Goal: Information Seeking & Learning: Find specific fact

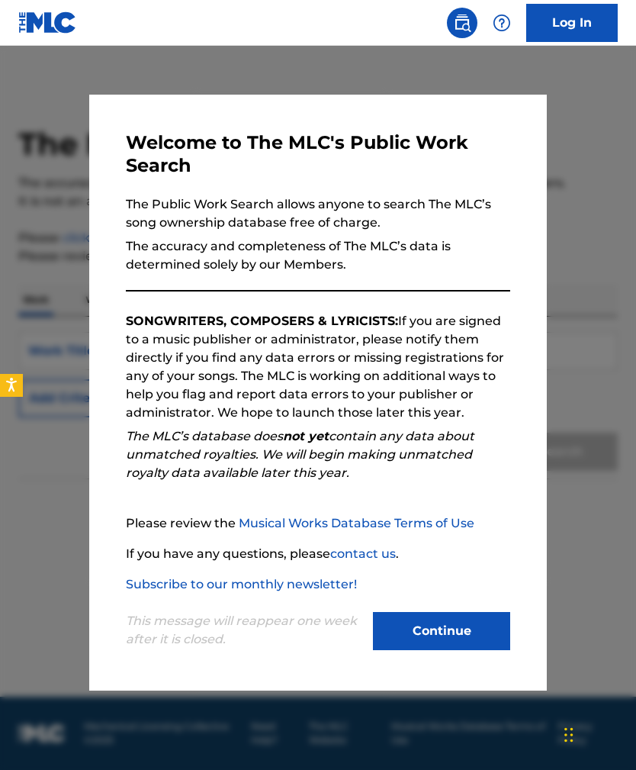
click at [583, 330] on div at bounding box center [318, 431] width 636 height 770
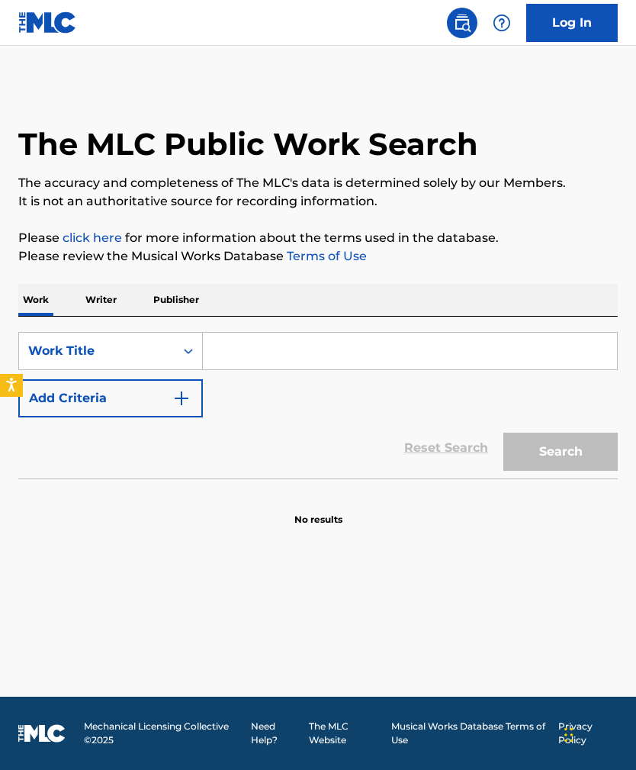
click at [300, 361] on input "Search Form" at bounding box center [410, 351] width 414 height 37
click at [100, 284] on p "Writer" at bounding box center [101, 300] width 40 height 32
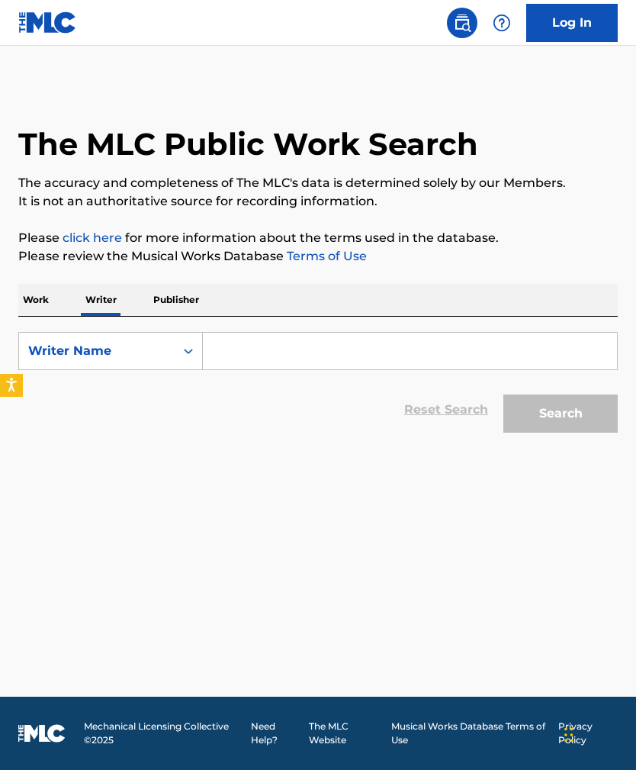
click at [287, 333] on input "Search Form" at bounding box center [410, 351] width 414 height 37
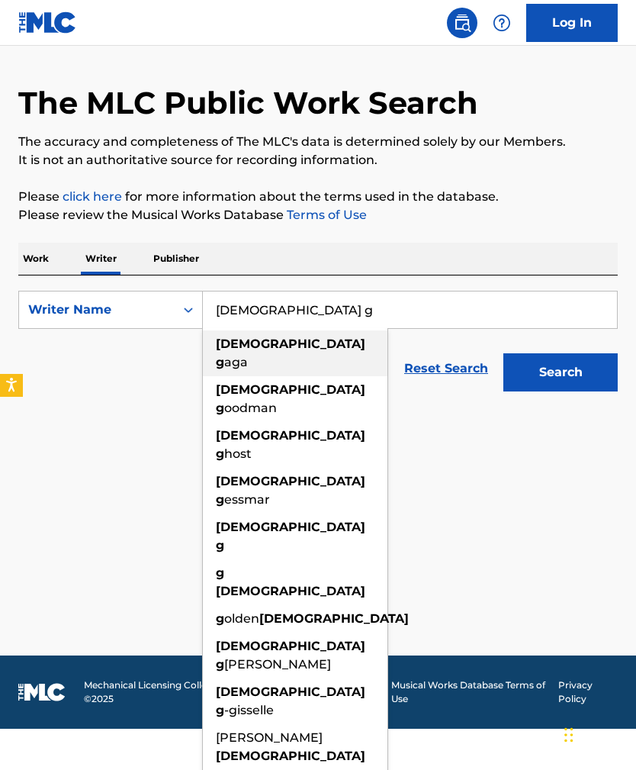
click at [276, 333] on div "[DEMOGRAPHIC_DATA] [PERSON_NAME]" at bounding box center [295, 353] width 185 height 46
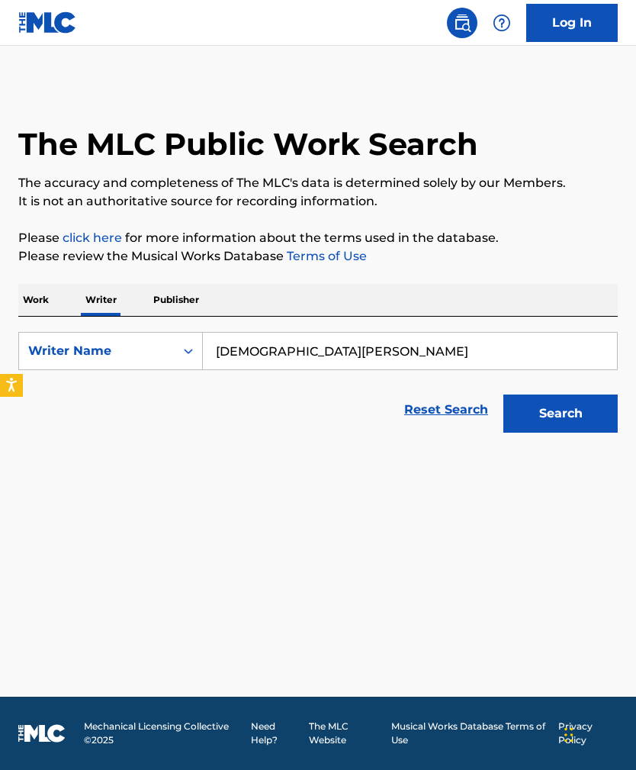
click at [598, 394] on button "Search" at bounding box center [560, 413] width 114 height 38
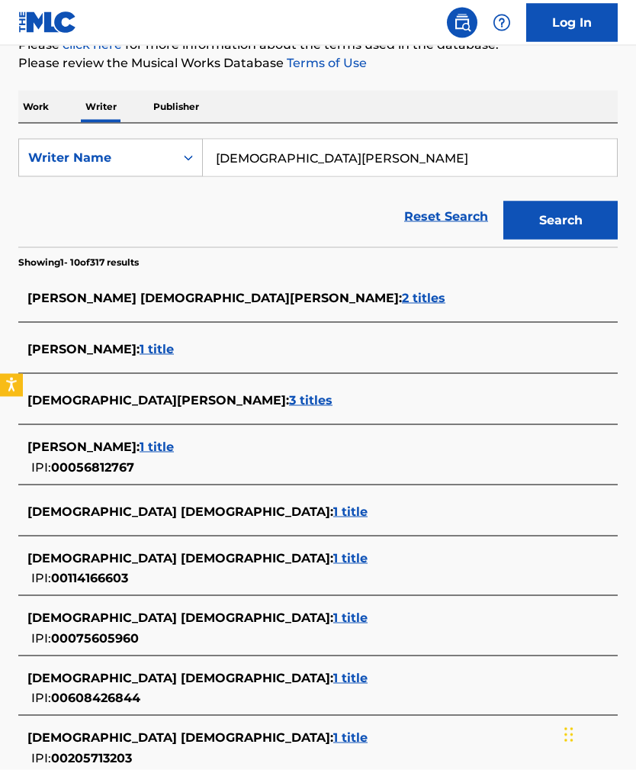
scroll to position [177, 0]
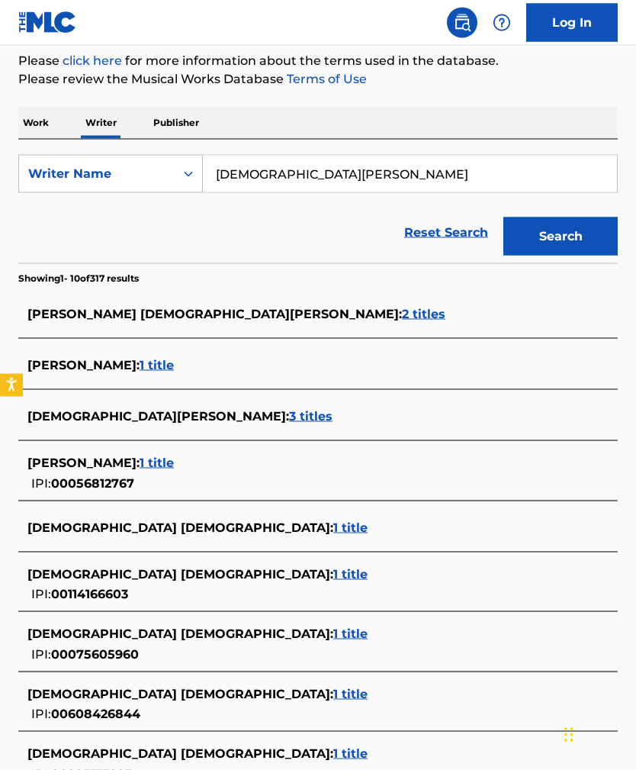
click at [519, 169] on input "[DEMOGRAPHIC_DATA][PERSON_NAME]" at bounding box center [410, 174] width 414 height 37
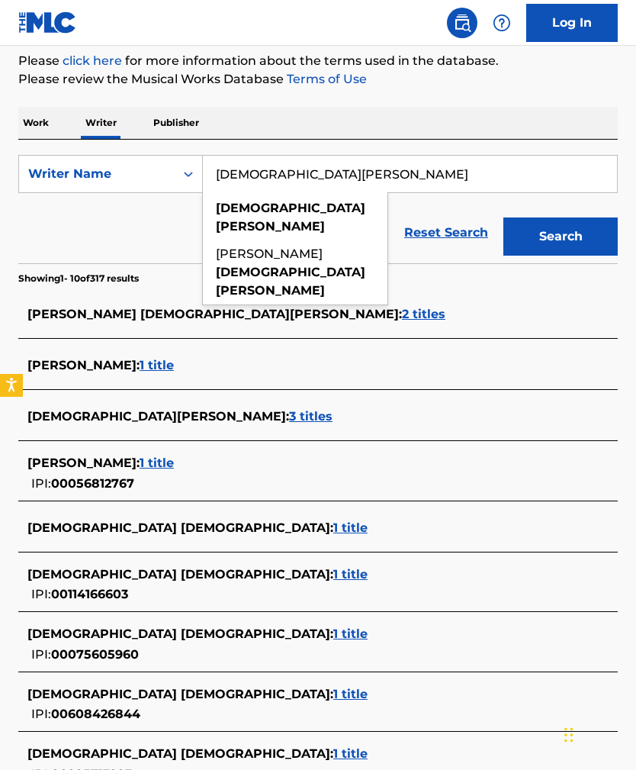
click at [522, 168] on input "[DEMOGRAPHIC_DATA][PERSON_NAME]" at bounding box center [410, 174] width 414 height 37
click at [521, 168] on input "[DEMOGRAPHIC_DATA][PERSON_NAME]" at bounding box center [410, 174] width 414 height 37
click at [516, 170] on input "[DEMOGRAPHIC_DATA][PERSON_NAME]" at bounding box center [410, 174] width 414 height 37
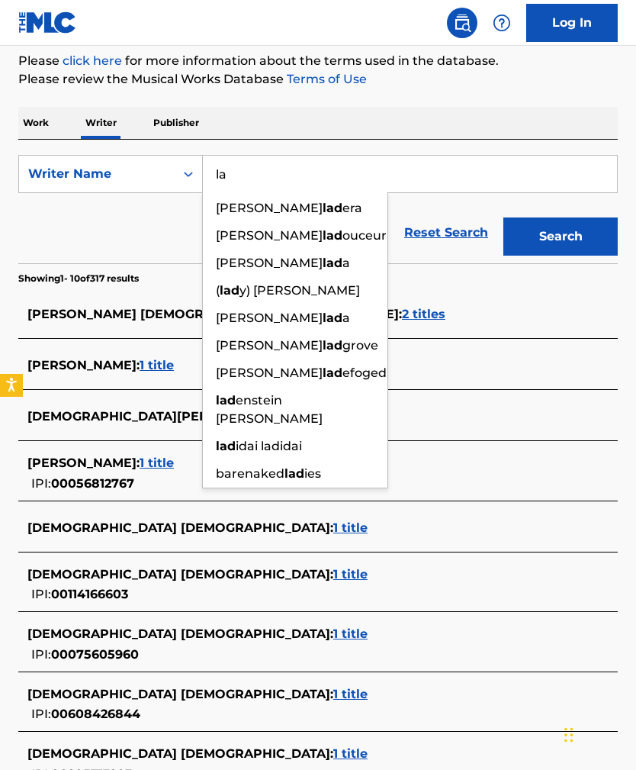
type input "l"
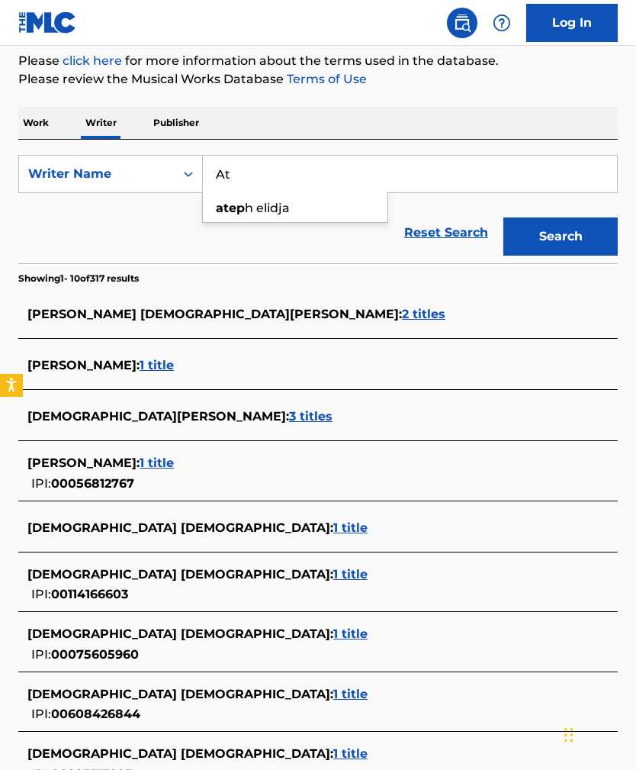
type input "A"
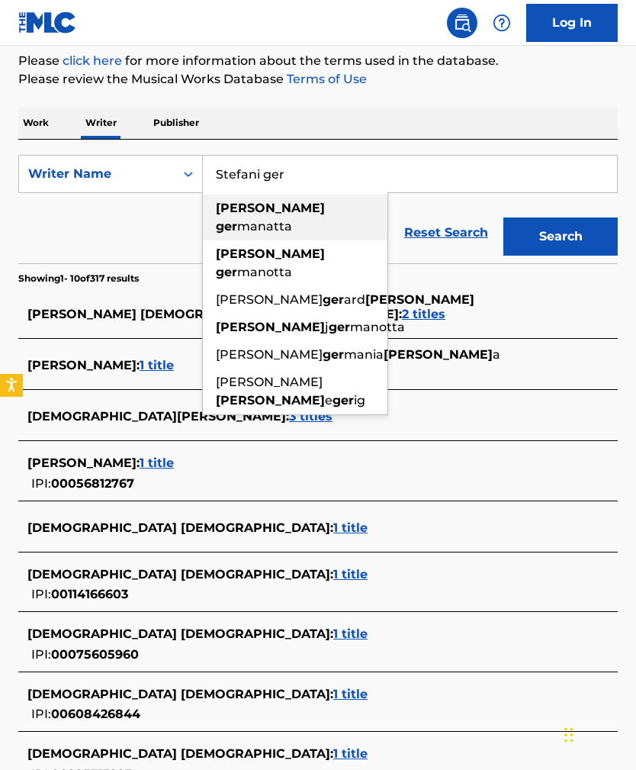
click at [292, 219] on span "manatta" at bounding box center [264, 226] width 55 height 14
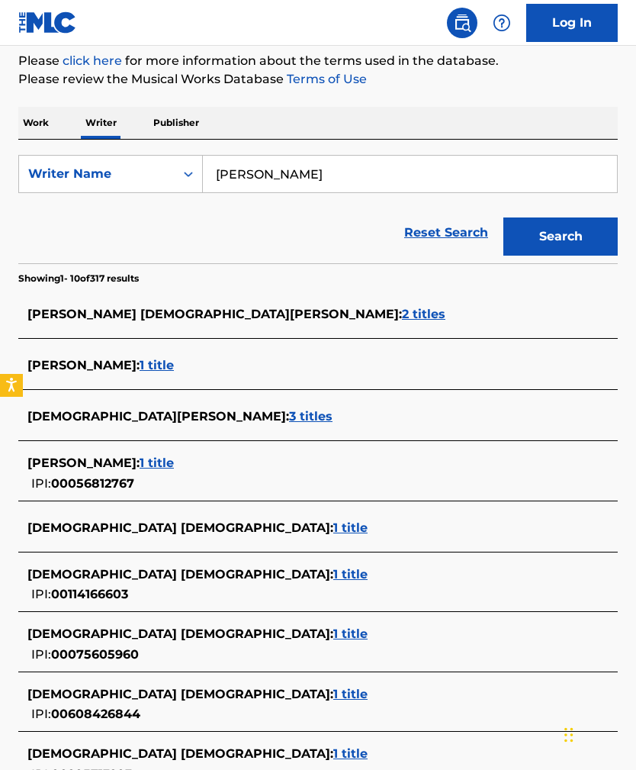
click at [590, 233] on button "Search" at bounding box center [560, 236] width 114 height 38
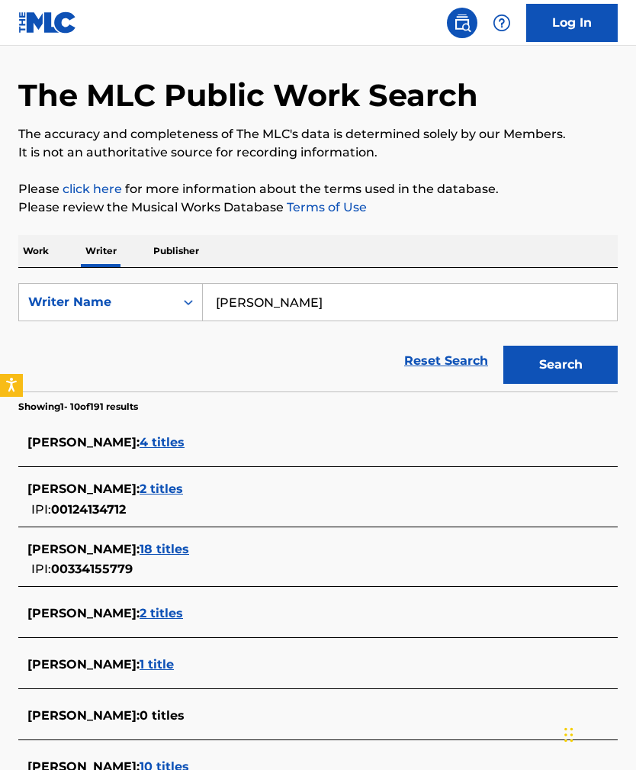
click at [509, 299] on input "[PERSON_NAME]" at bounding box center [410, 302] width 414 height 37
type input "[PERSON_NAME]"
click at [563, 358] on button "Search" at bounding box center [560, 364] width 114 height 38
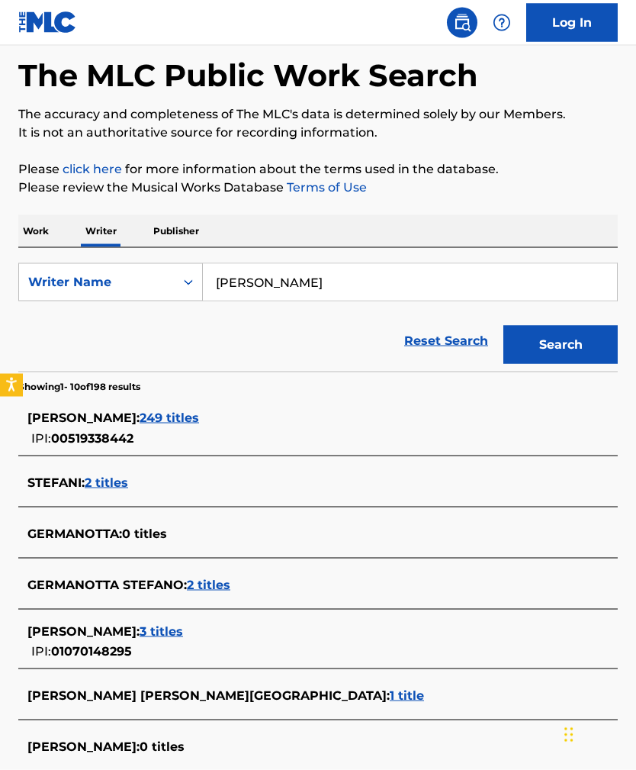
scroll to position [69, 0]
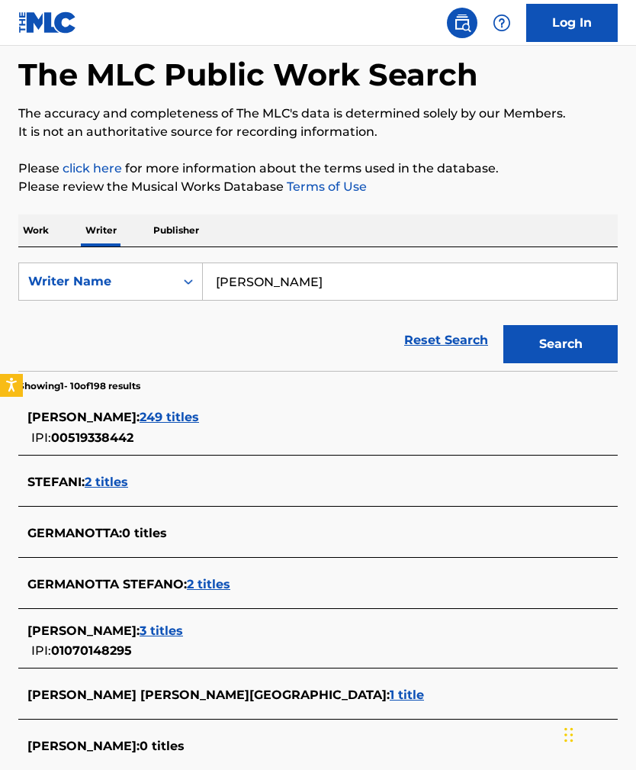
click at [199, 411] on span "249 titles" at bounding box center [169, 417] width 59 height 14
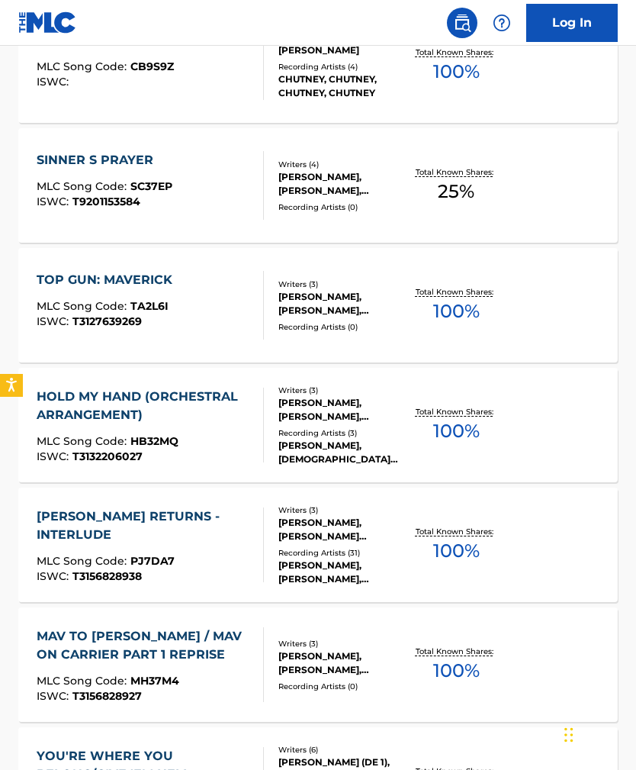
scroll to position [738, 0]
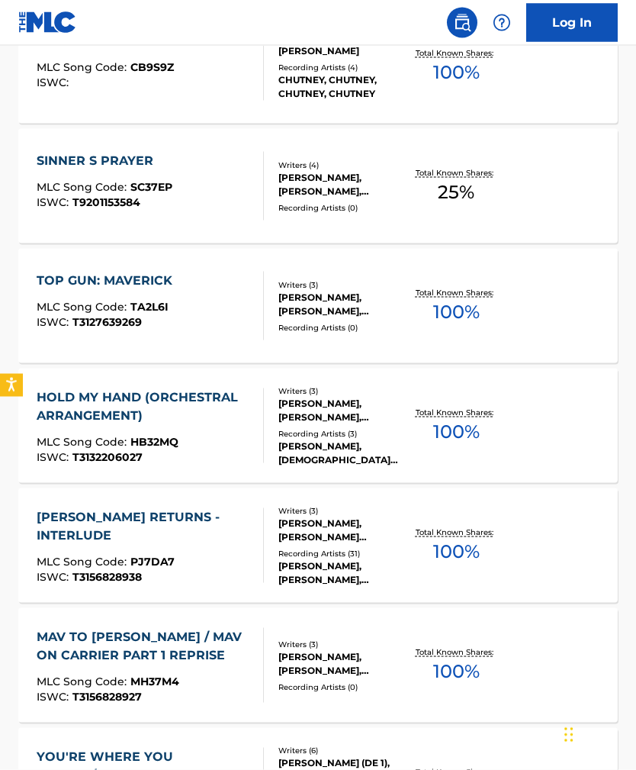
click at [201, 399] on div "HOLD MY HAND (ORCHESTRAL ARRANGEMENT)" at bounding box center [144, 406] width 215 height 37
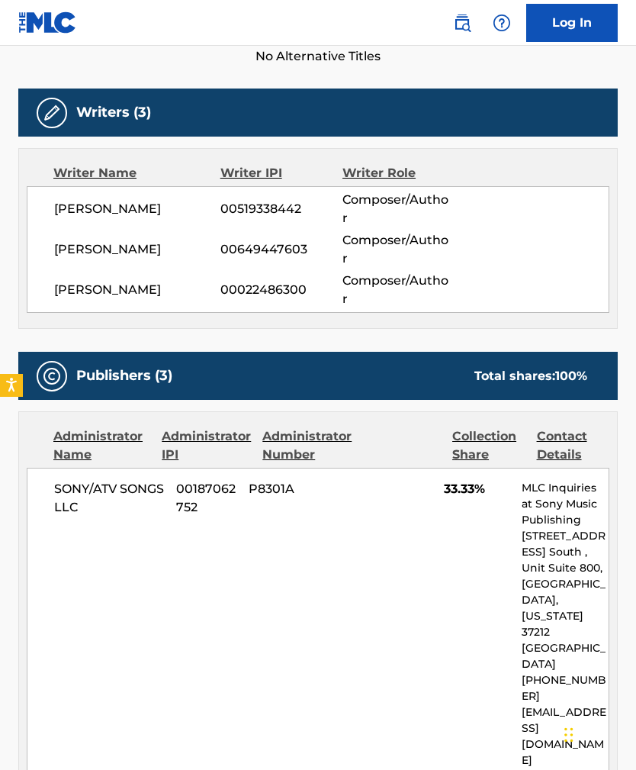
scroll to position [516, 0]
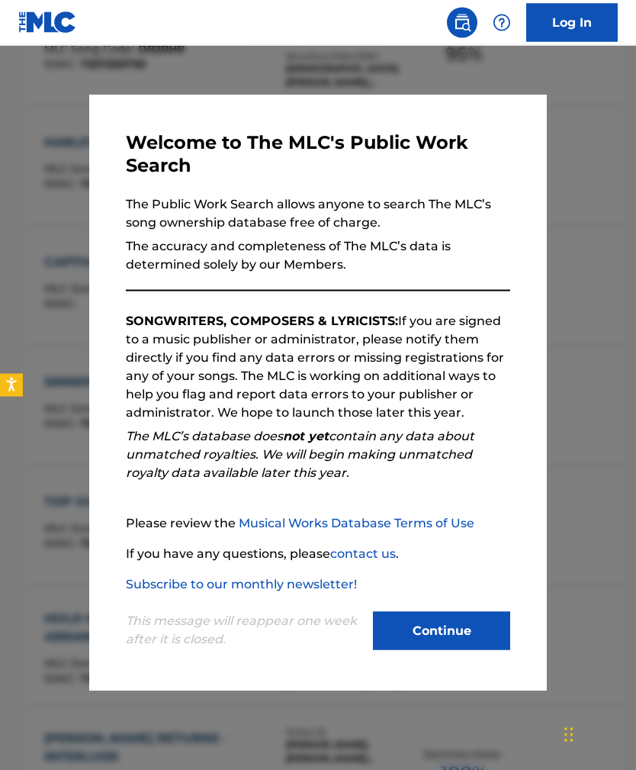
scroll to position [49, 0]
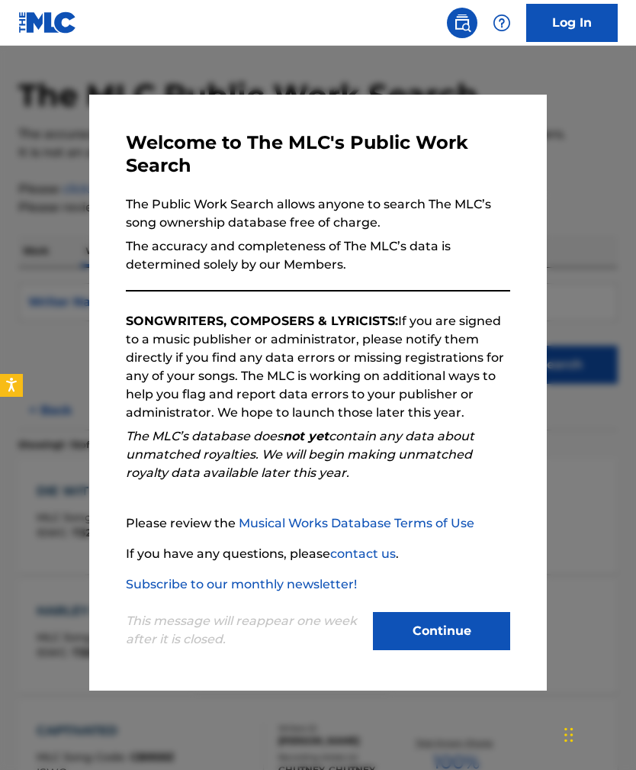
click at [449, 650] on button "Continue" at bounding box center [441, 631] width 137 height 38
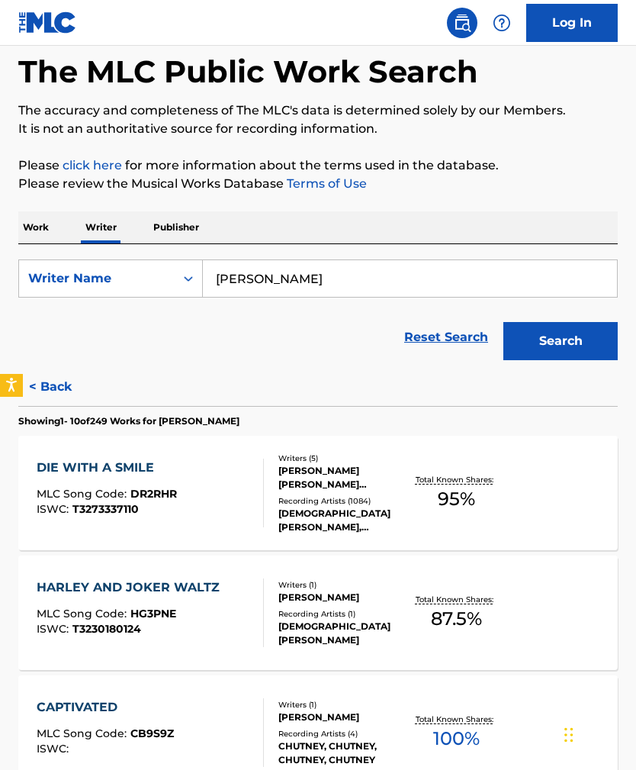
scroll to position [63, 0]
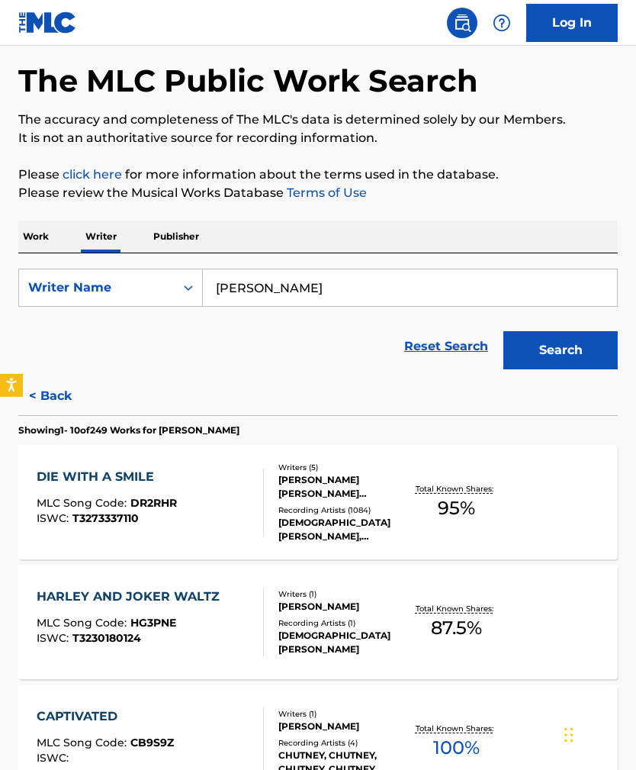
click at [460, 294] on input "[PERSON_NAME]" at bounding box center [410, 287] width 414 height 37
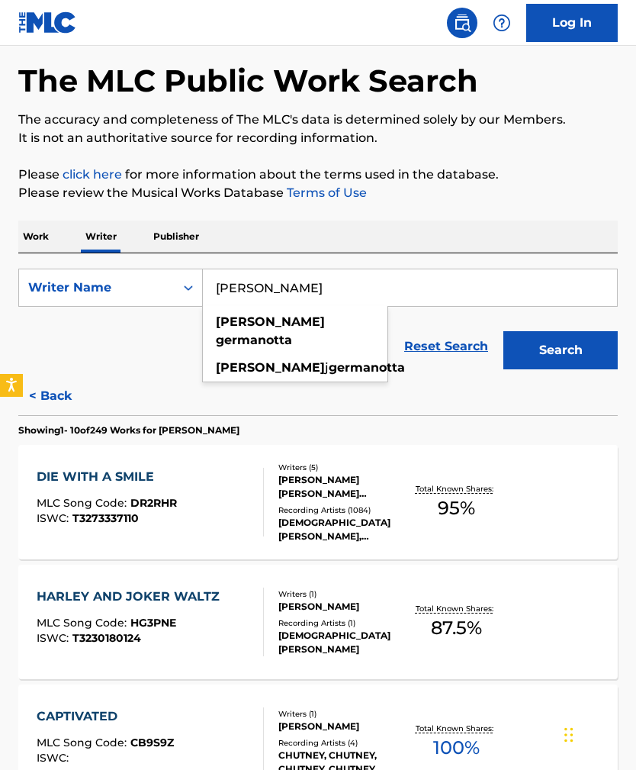
click at [326, 281] on input "[PERSON_NAME]" at bounding box center [410, 287] width 414 height 37
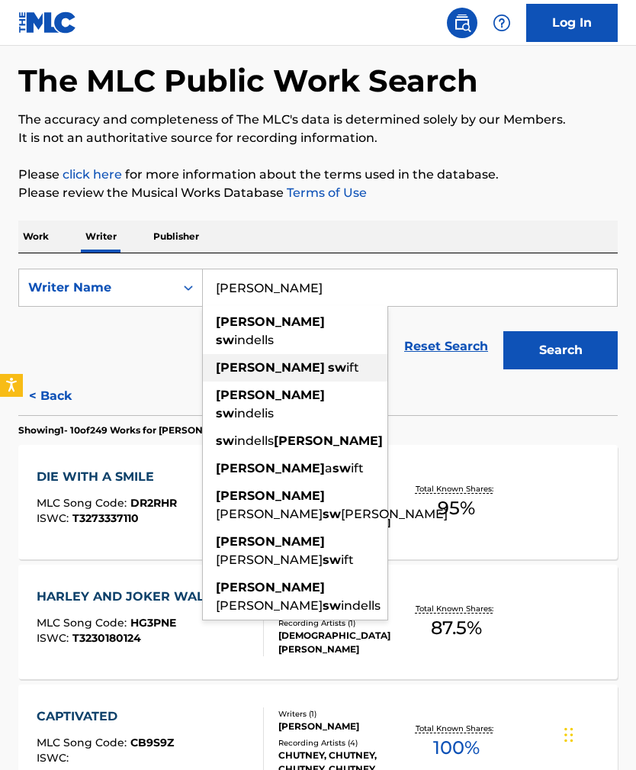
click at [323, 354] on div "[PERSON_NAME] ift" at bounding box center [295, 367] width 185 height 27
type input "[PERSON_NAME]"
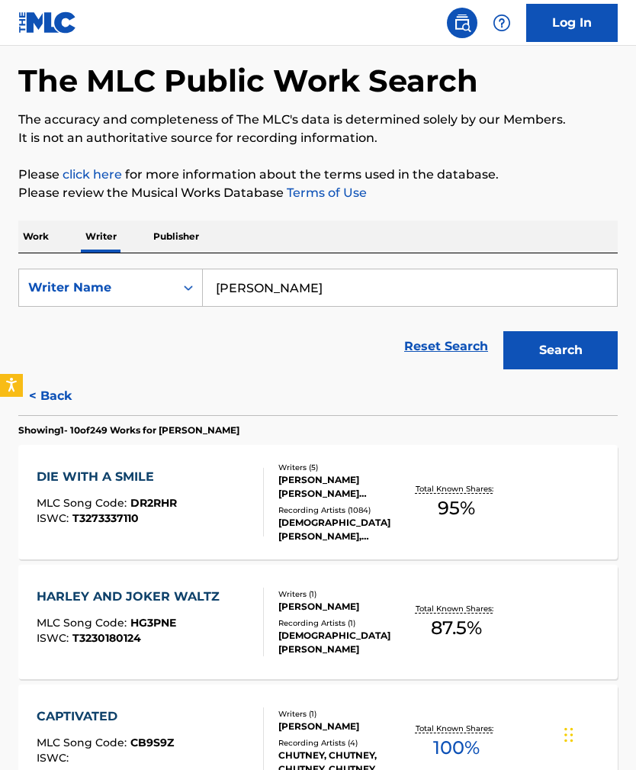
click at [584, 345] on button "Search" at bounding box center [560, 350] width 114 height 38
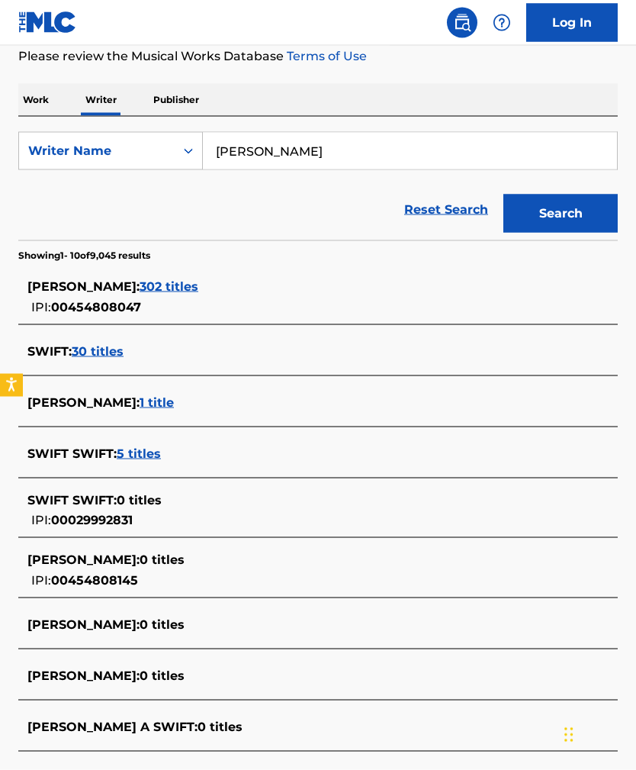
scroll to position [201, 0]
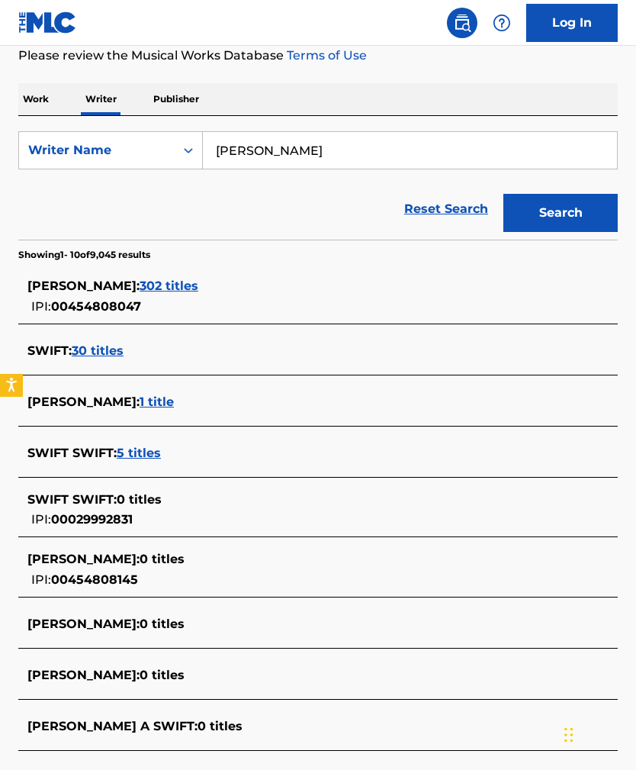
click at [198, 288] on span "302 titles" at bounding box center [169, 285] width 59 height 14
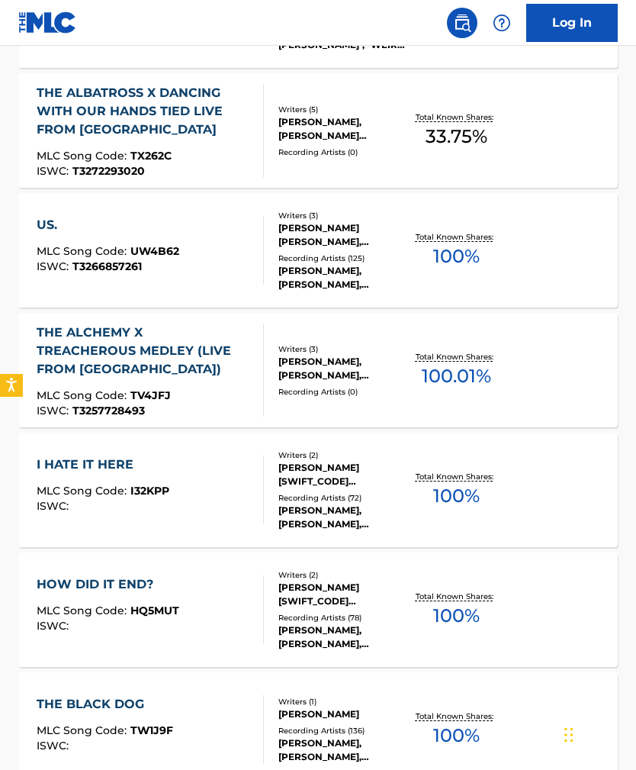
scroll to position [523, 0]
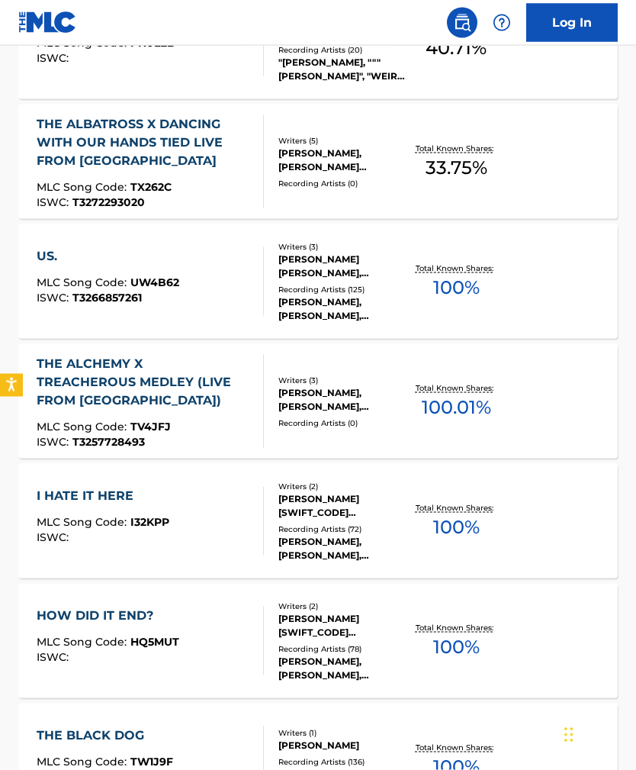
click at [219, 387] on div "THE ALCHEMY X TREACHEROUS MEDLEY (LIVE FROM [GEOGRAPHIC_DATA])" at bounding box center [144, 382] width 215 height 55
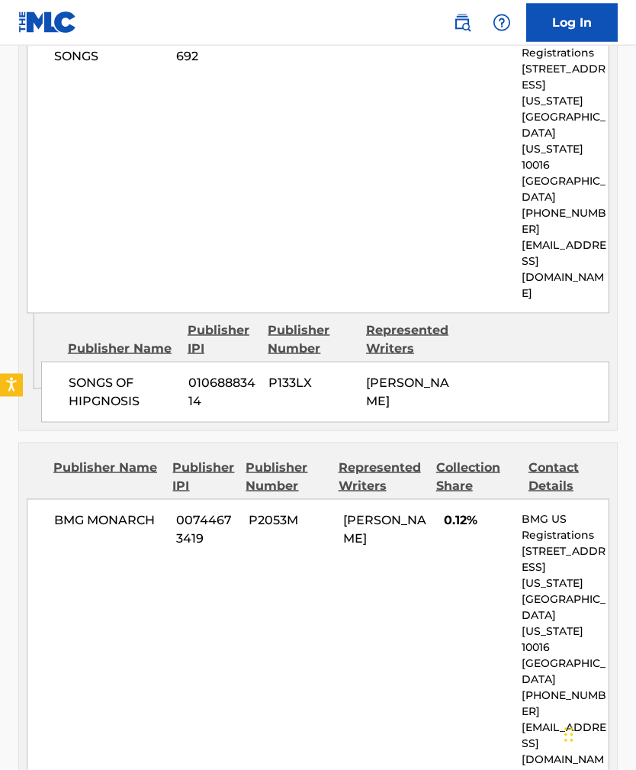
scroll to position [3238, 0]
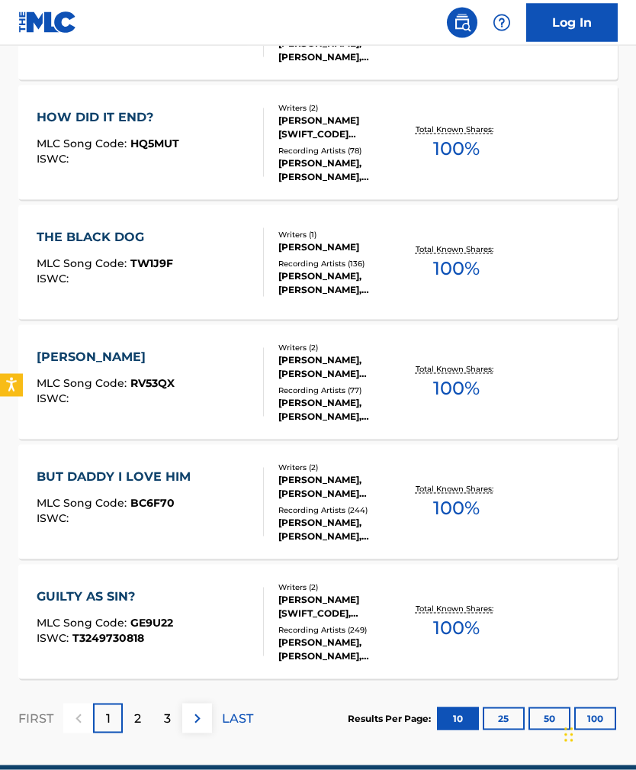
scroll to position [1041, 0]
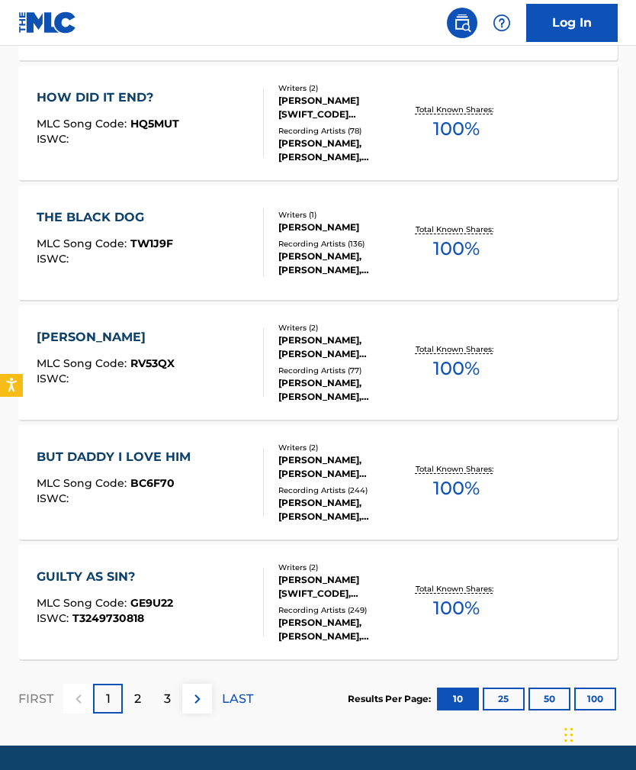
click at [204, 694] on img at bounding box center [197, 698] width 18 height 18
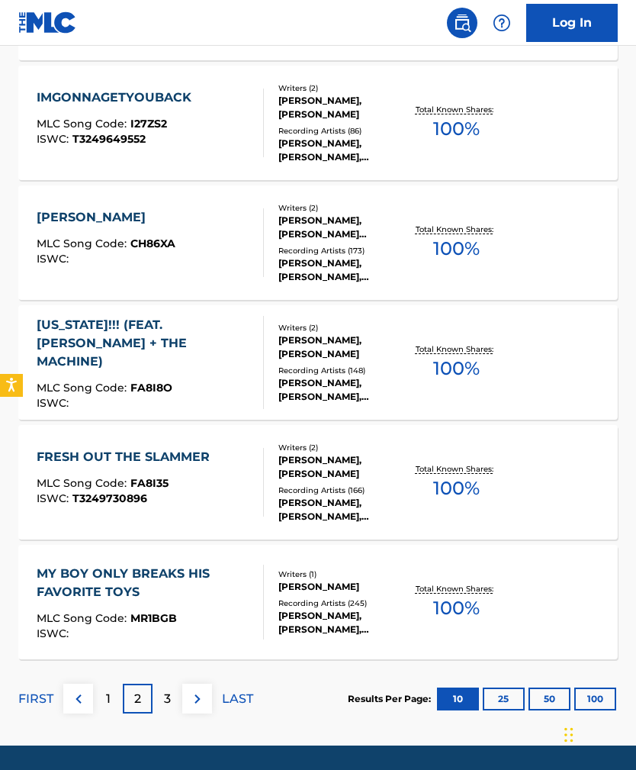
click at [198, 703] on img at bounding box center [197, 698] width 18 height 18
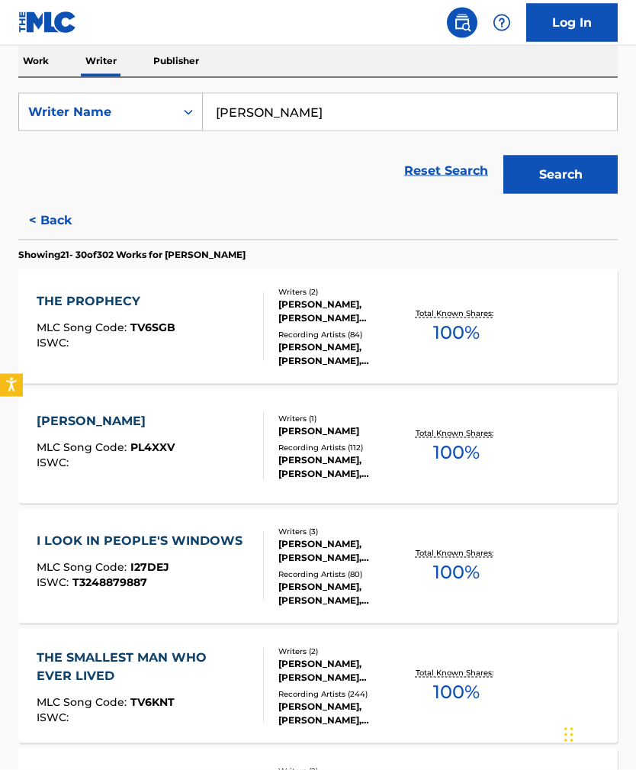
scroll to position [208, 0]
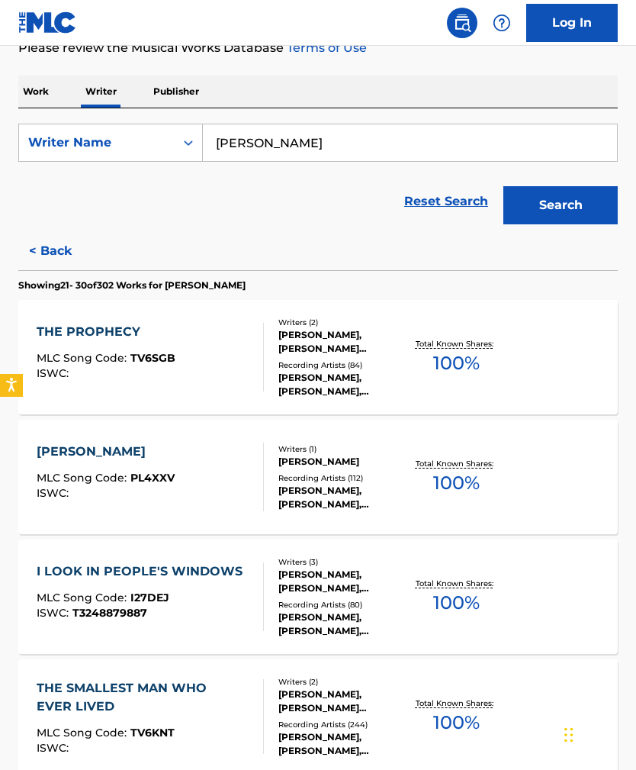
click at [43, 246] on button "< Back" at bounding box center [64, 251] width 92 height 38
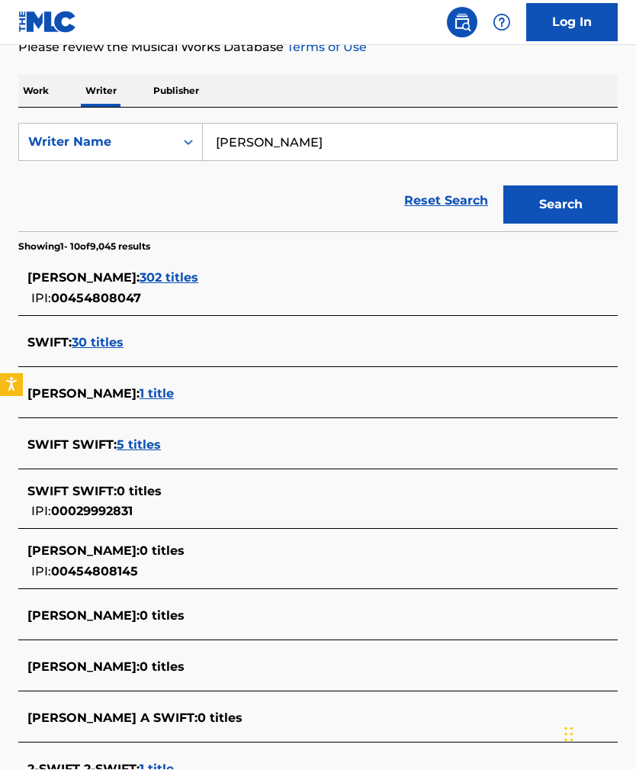
scroll to position [209, 0]
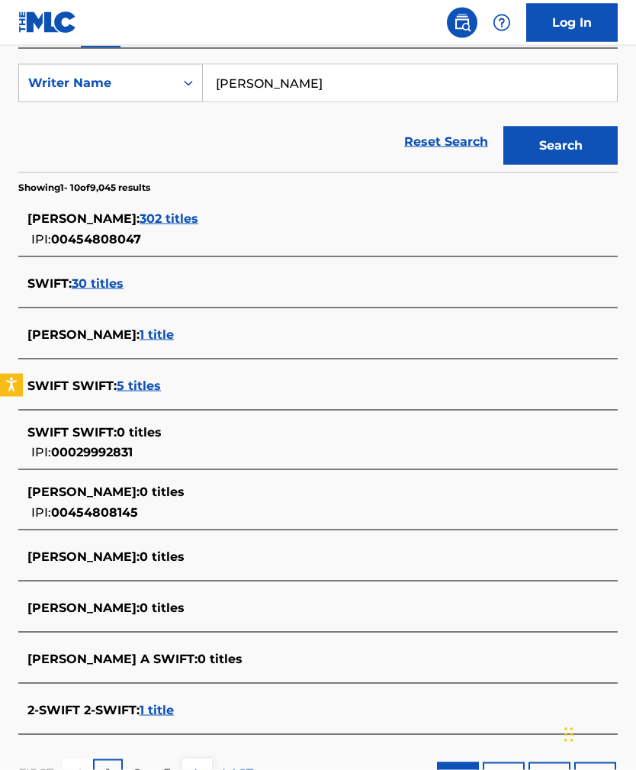
click at [198, 213] on span "302 titles" at bounding box center [169, 218] width 59 height 14
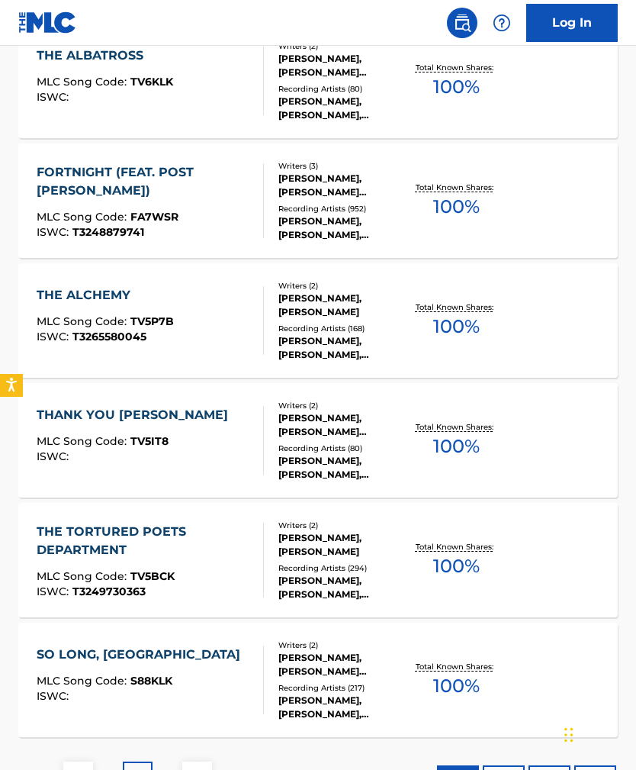
scroll to position [1041, 0]
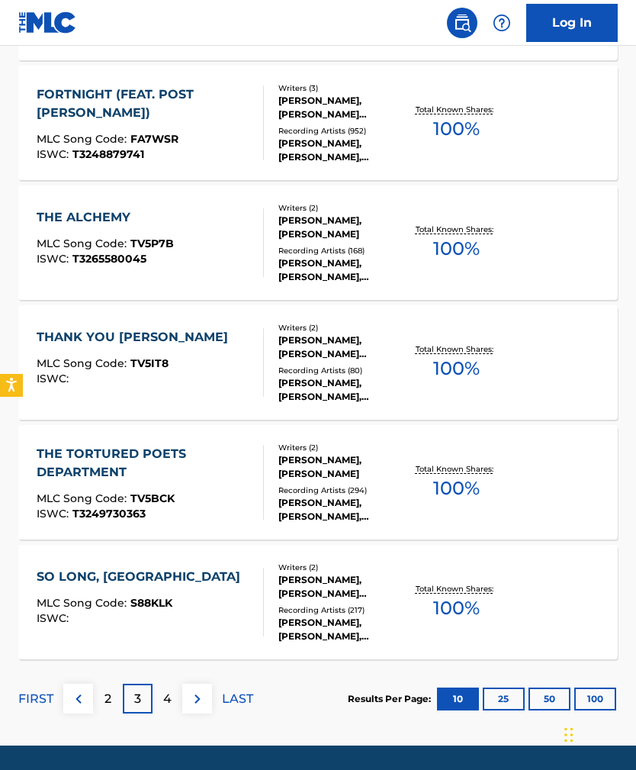
click at [578, 689] on button "100" at bounding box center [595, 698] width 42 height 23
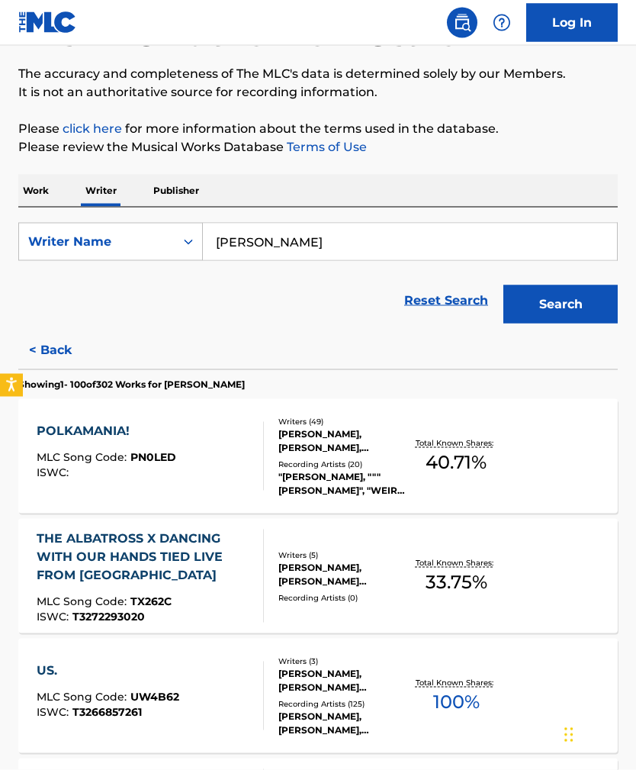
scroll to position [110, 0]
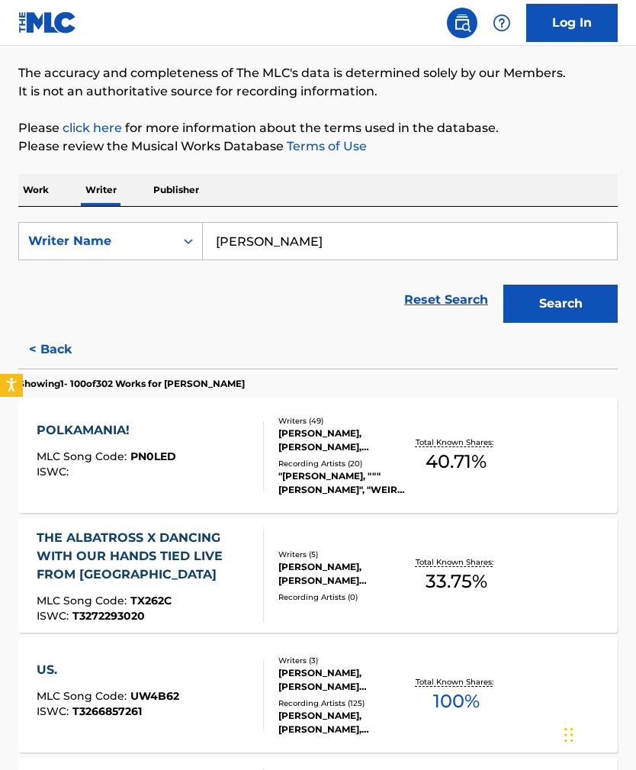
click at [63, 442] on div "POLKAMANIA! MLC Song Code : PN0LED ISWC :" at bounding box center [107, 455] width 140 height 69
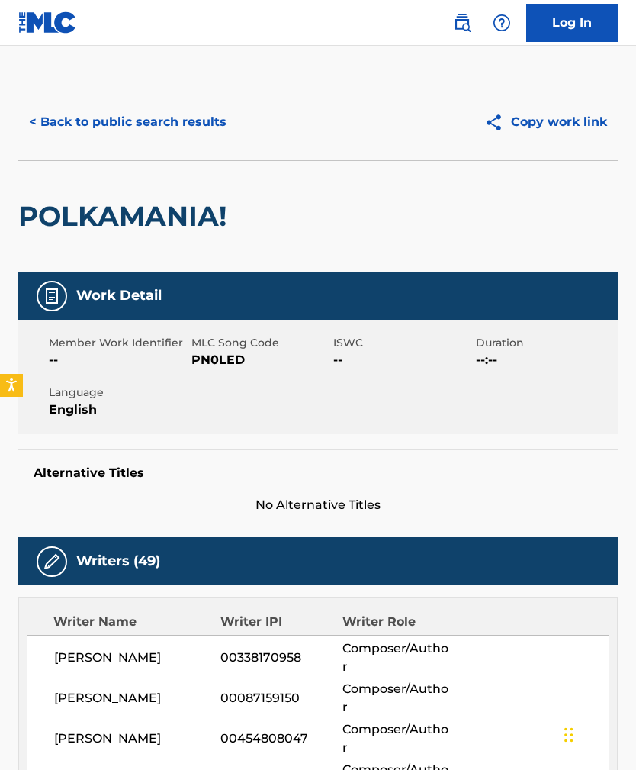
click at [58, 423] on div "Member Work Identifier -- MLC Song Code PN0LED ISWC -- Duration --:-- Language …" at bounding box center [317, 377] width 599 height 114
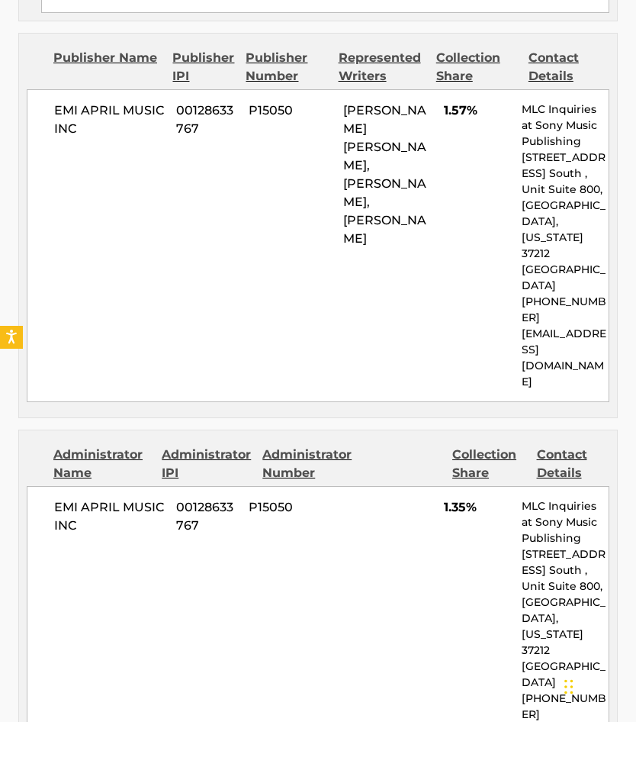
scroll to position [3701, 0]
